Goal: Navigation & Orientation: Find specific page/section

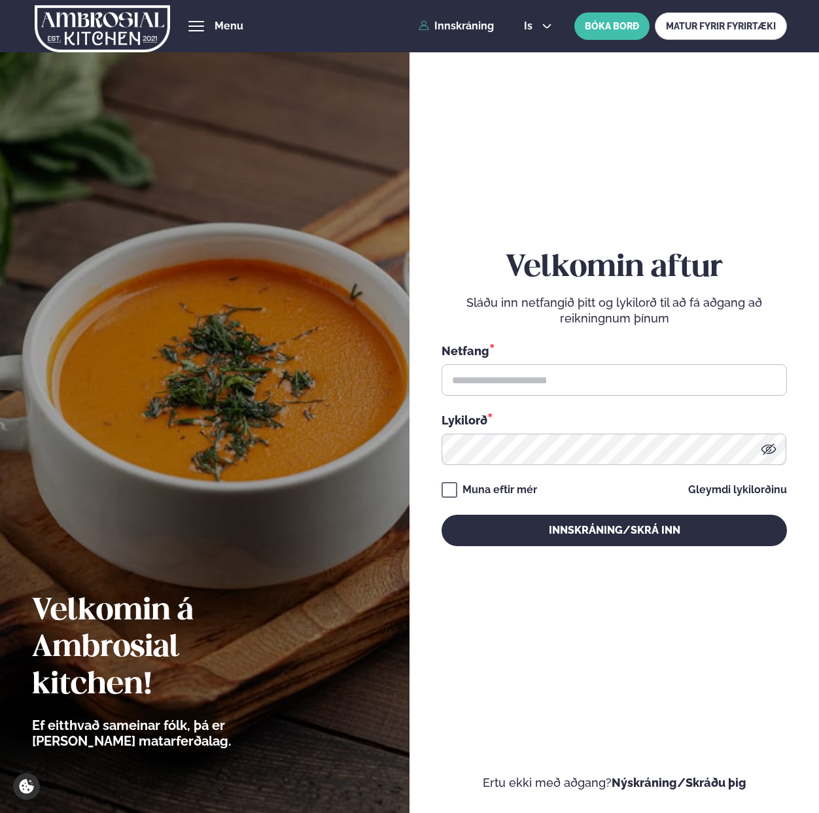
click at [142, 18] on img at bounding box center [102, 29] width 135 height 54
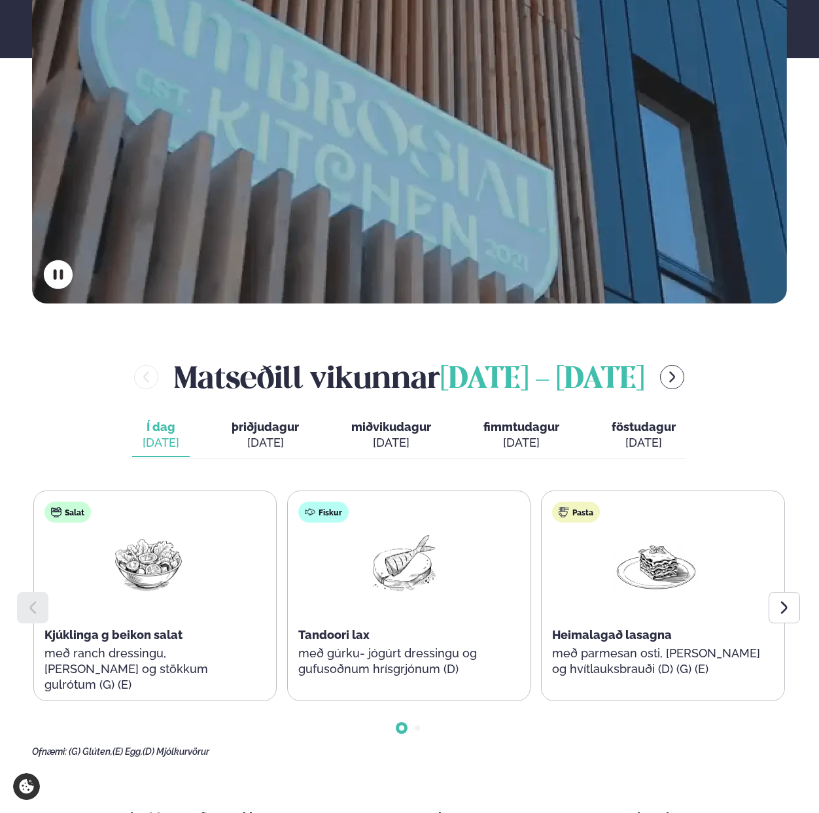
scroll to position [313, 0]
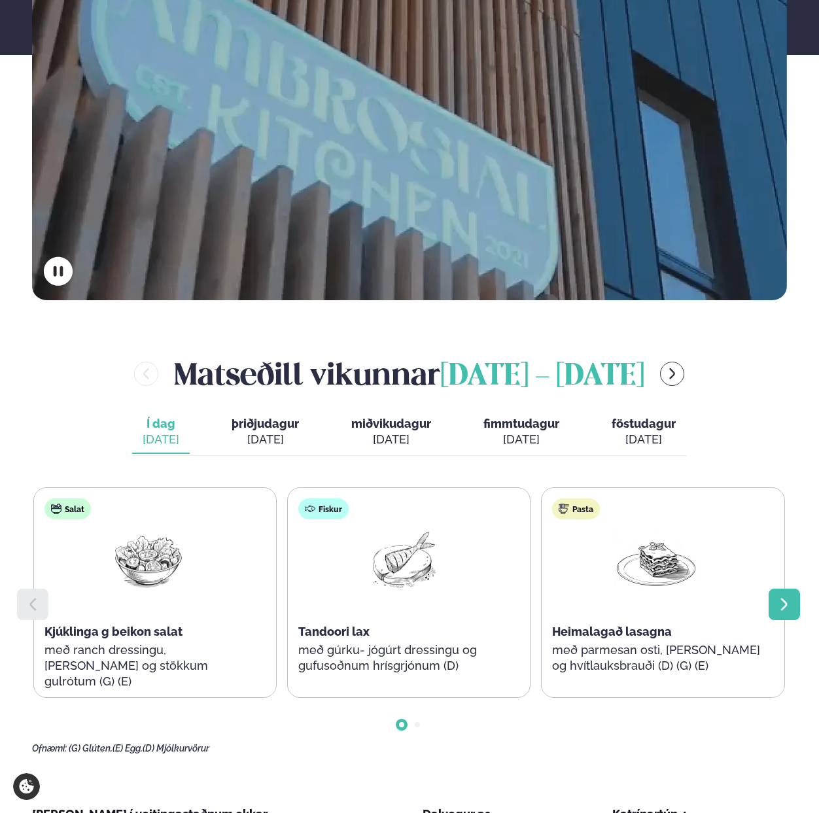
click at [785, 597] on icon at bounding box center [785, 605] width 16 height 16
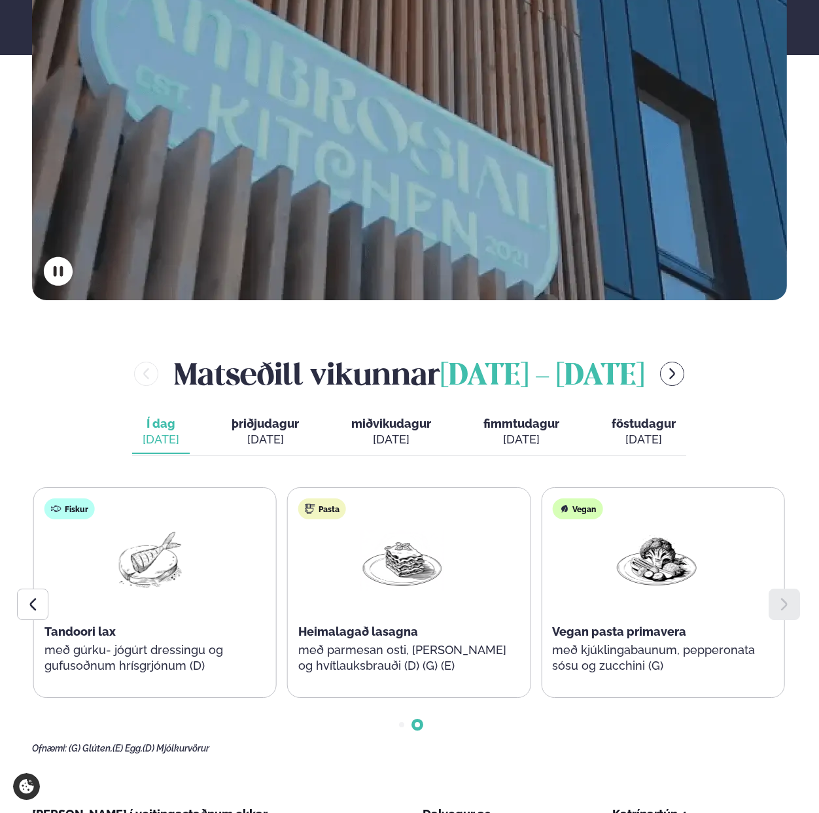
click at [260, 411] on button "þriðjudagur þri. [DATE]" at bounding box center [265, 432] width 88 height 43
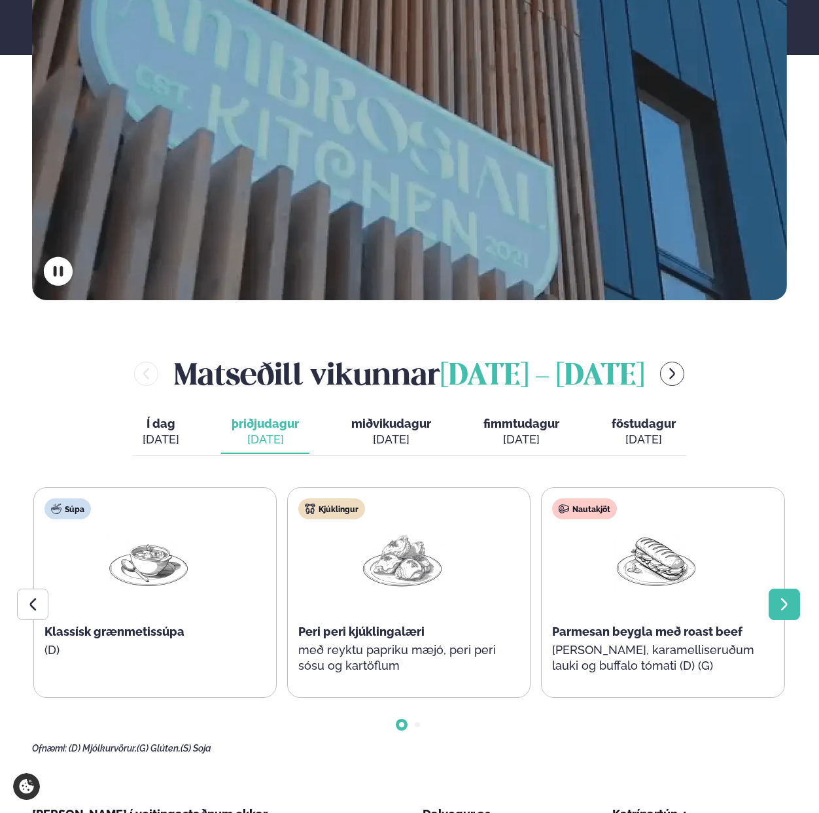
click at [783, 597] on icon at bounding box center [785, 605] width 16 height 16
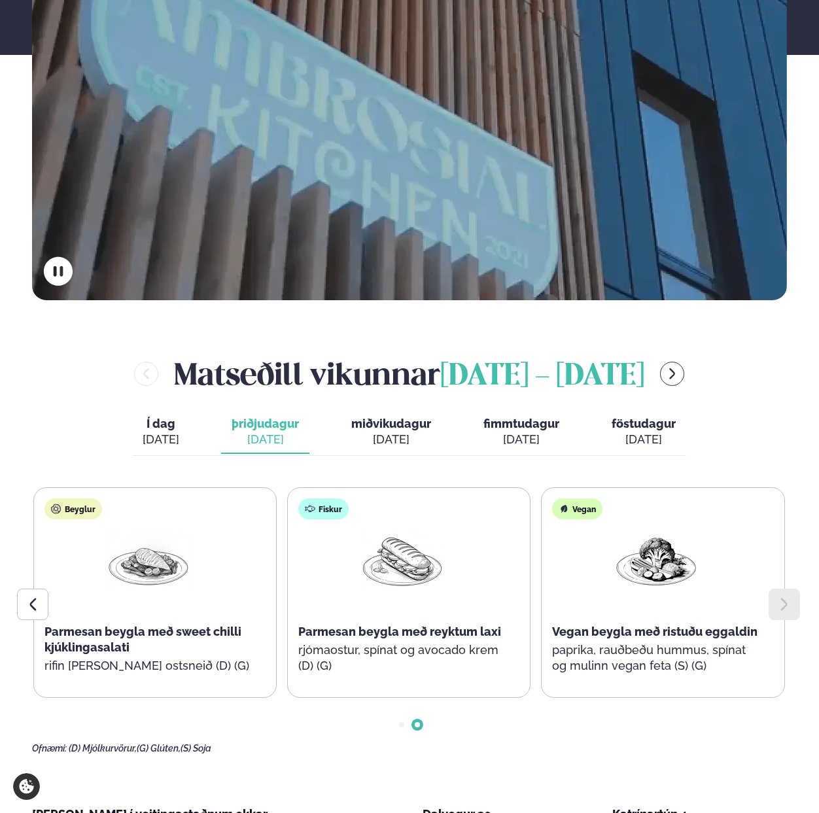
click at [405, 417] on span "miðvikudagur" at bounding box center [391, 424] width 80 height 14
